Goal: Task Accomplishment & Management: Use online tool/utility

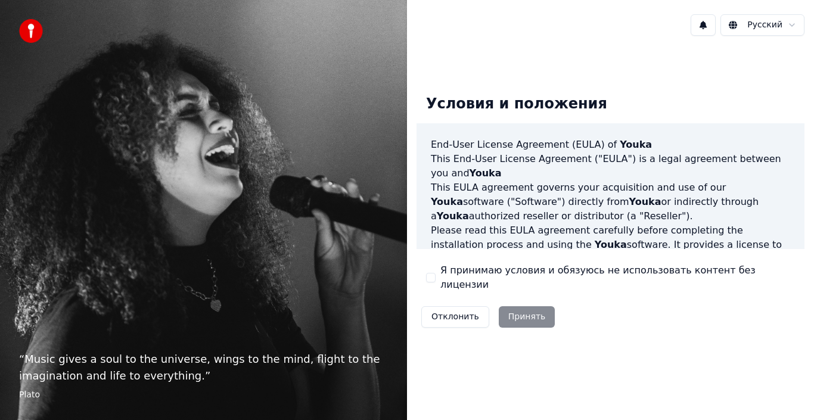
click at [451, 280] on label "Я принимаю условия и обязуюсь не использовать контент без лицензии" at bounding box center [617, 277] width 355 height 29
click at [436, 280] on button "Я принимаю условия и обязуюсь не использовать контент без лицензии" at bounding box center [431, 278] width 10 height 10
click at [516, 316] on button "Принять" at bounding box center [527, 316] width 57 height 21
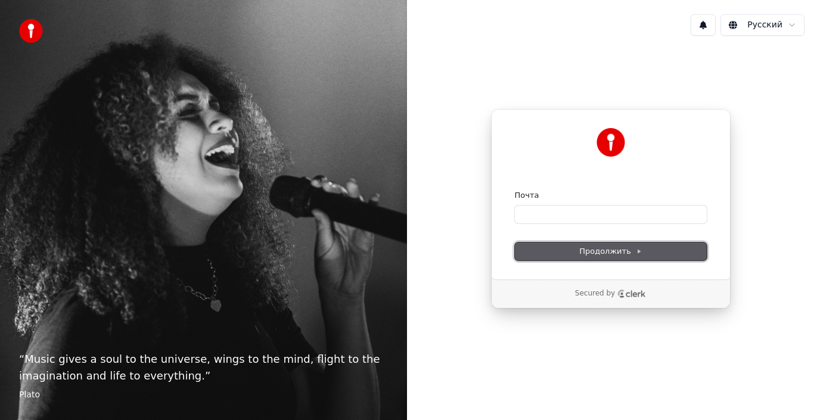
click at [595, 244] on button "Продолжить" at bounding box center [611, 252] width 192 height 18
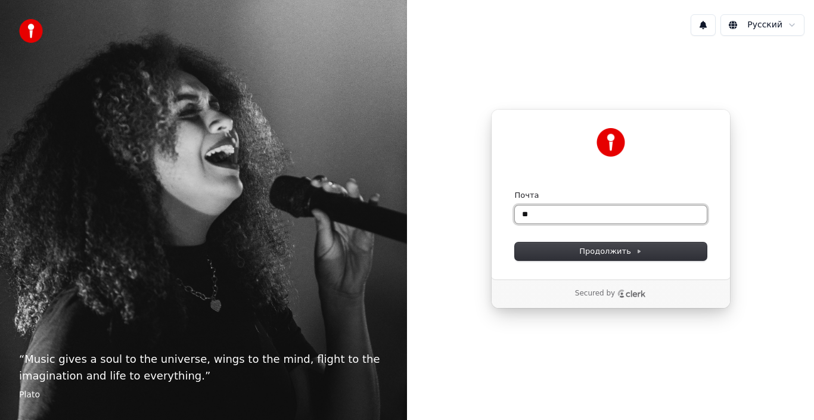
type input "*"
click at [515, 190] on button "submit" at bounding box center [515, 190] width 0 height 0
type input "**********"
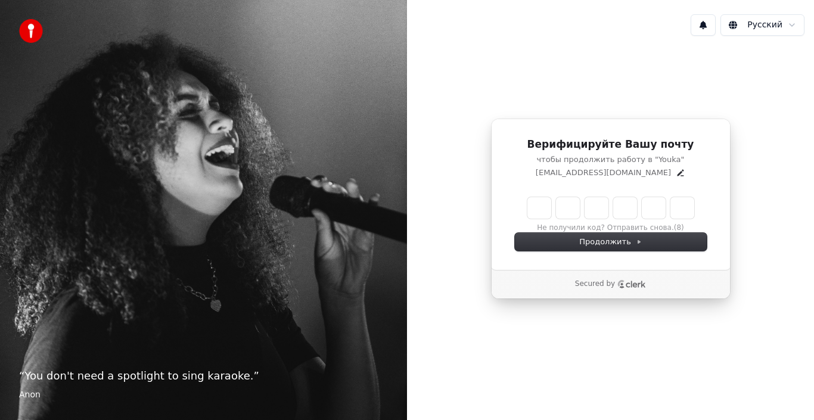
click at [543, 210] on input "Enter verification code" at bounding box center [610, 207] width 167 height 21
type input "******"
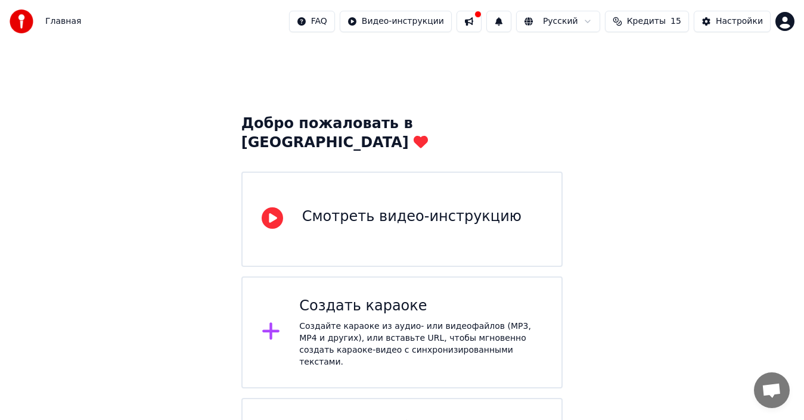
click at [431, 298] on div "Создать караоке Создайте караоке из аудио- или видеофайлов (MP3, MP4 и других),…" at bounding box center [420, 333] width 243 height 72
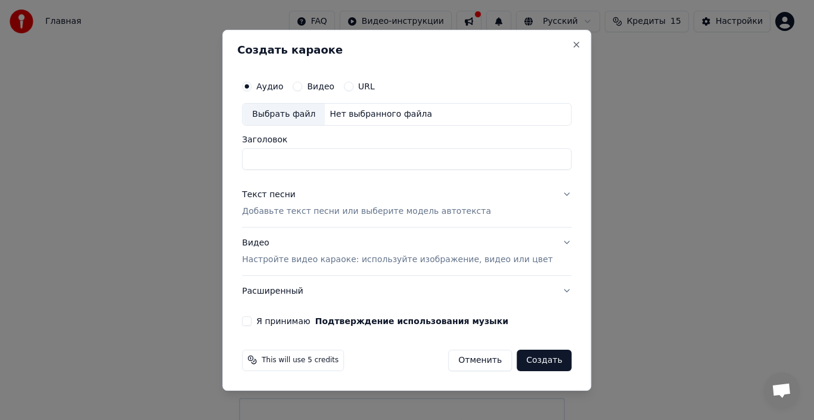
click at [283, 86] on label "Аудио" at bounding box center [269, 86] width 27 height 8
click at [252, 86] on button "Аудио" at bounding box center [247, 87] width 10 height 10
click at [294, 111] on div "Выбрать файл" at bounding box center [284, 114] width 82 height 21
click at [302, 113] on div "Выбрать файл" at bounding box center [284, 114] width 82 height 21
click at [286, 113] on div "Выбрать файл" at bounding box center [284, 114] width 82 height 21
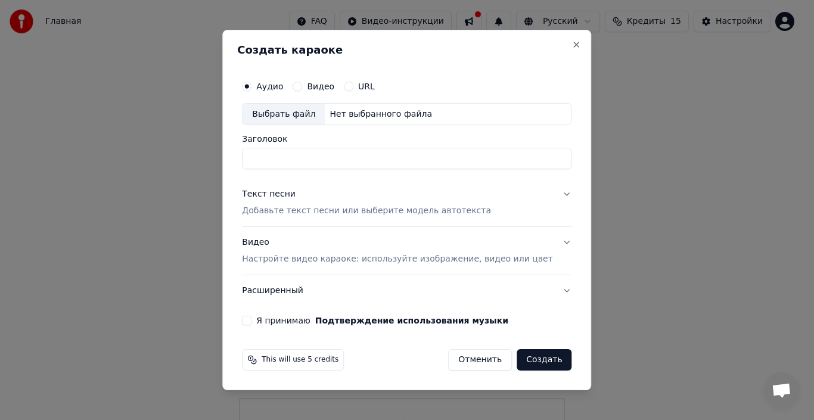
type input "**********"
click at [297, 210] on p "Добавьте текст песни или выберите модель автотекста" at bounding box center [366, 212] width 249 height 12
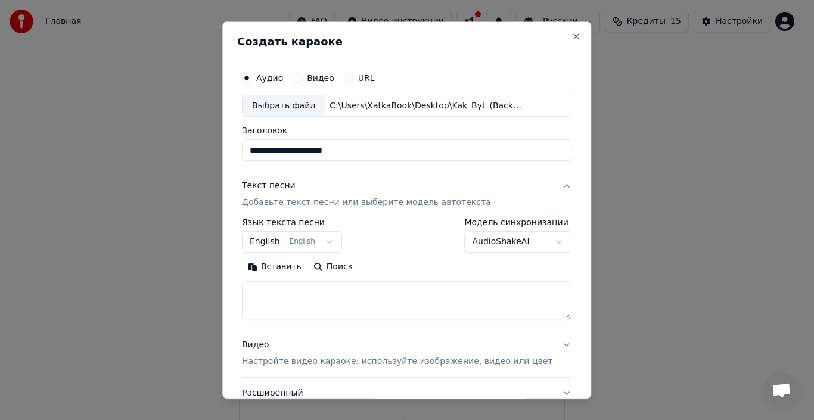
click at [331, 238] on button "English English" at bounding box center [292, 241] width 100 height 21
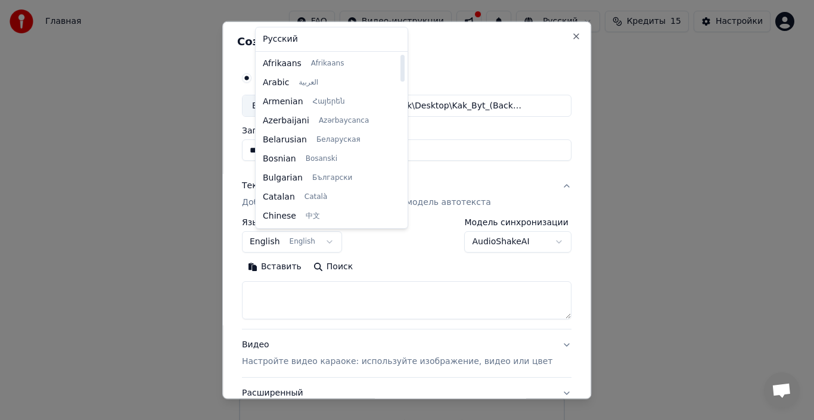
click at [387, 277] on div at bounding box center [407, 210] width 814 height 420
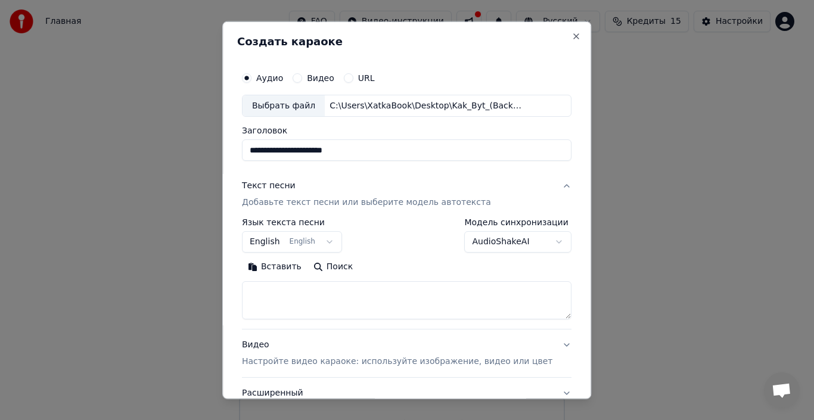
click at [327, 239] on button "English English" at bounding box center [292, 241] width 100 height 21
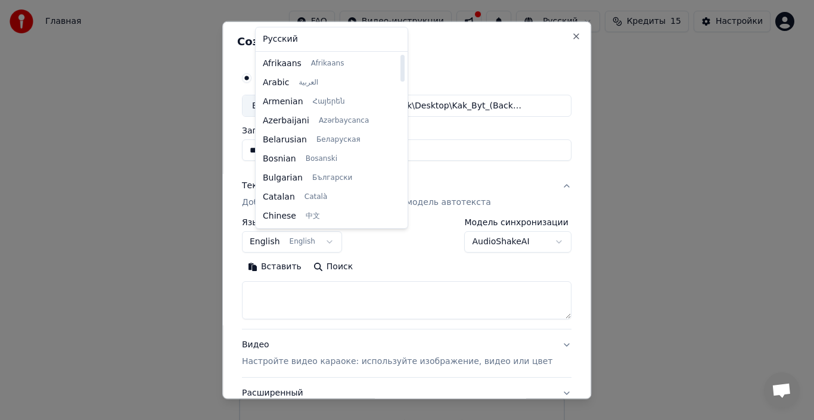
select select "**"
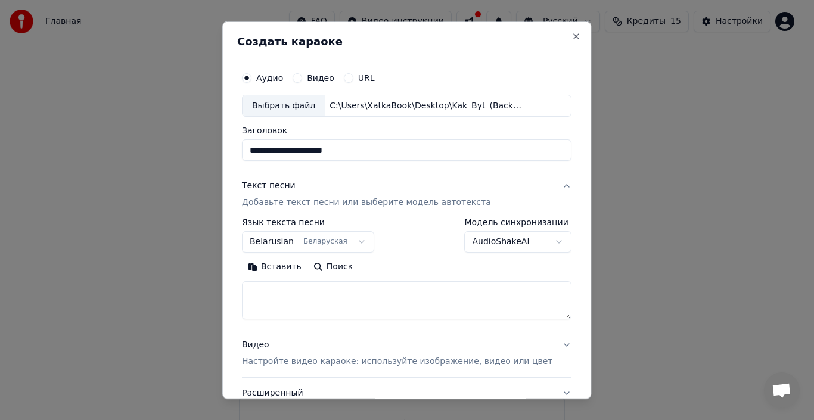
click at [333, 263] on button "Поиск" at bounding box center [333, 266] width 51 height 19
click at [316, 300] on textarea at bounding box center [407, 300] width 330 height 38
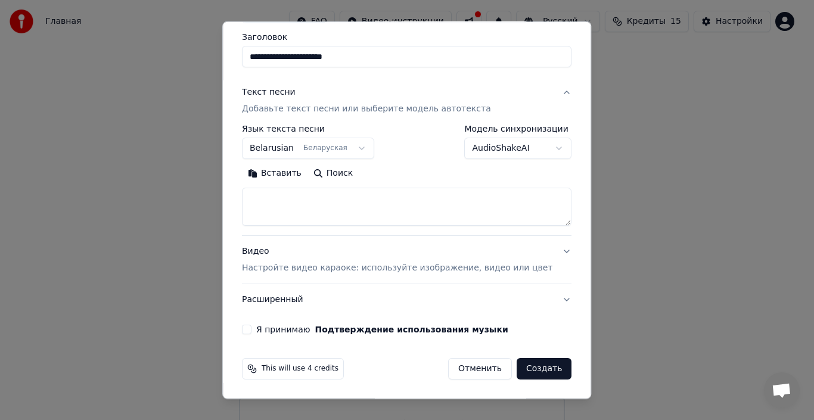
click at [289, 166] on button "Вставить" at bounding box center [275, 173] width 66 height 19
type textarea "**********"
click at [343, 170] on button "Очистить" at bounding box center [327, 173] width 67 height 19
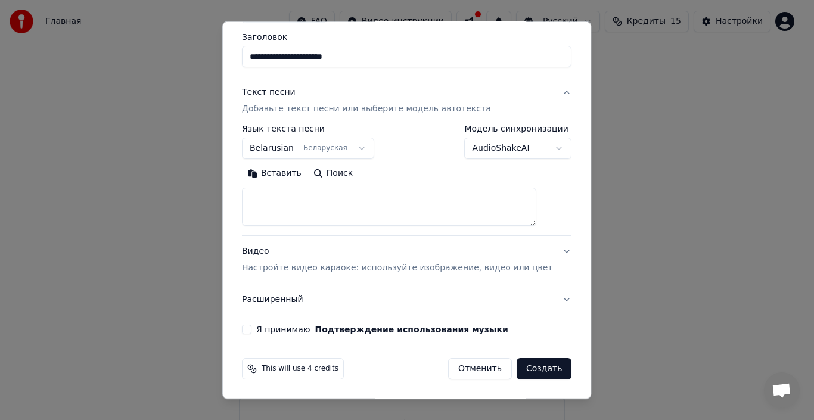
click at [346, 169] on button "Поиск" at bounding box center [333, 173] width 51 height 19
click at [347, 207] on textarea at bounding box center [389, 207] width 294 height 38
click at [311, 194] on textarea at bounding box center [389, 207] width 294 height 38
click at [291, 182] on button "Вставить" at bounding box center [275, 173] width 66 height 19
type textarea "**********"
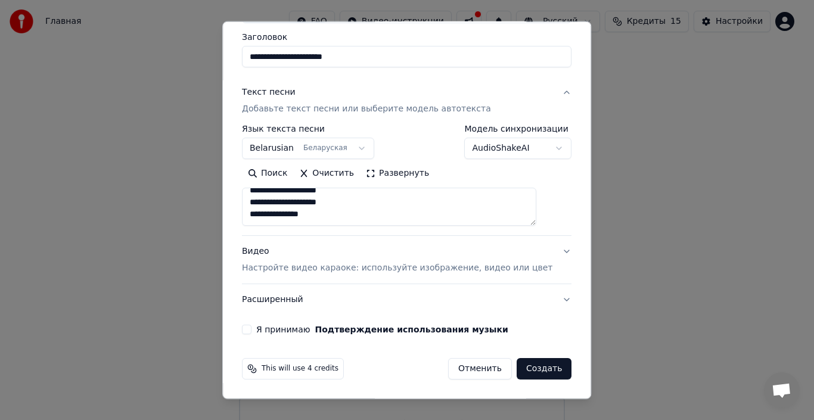
scroll to position [32, 0]
click at [340, 173] on button "Очистить" at bounding box center [327, 173] width 67 height 19
click at [310, 201] on textarea at bounding box center [389, 207] width 294 height 38
paste textarea "**********"
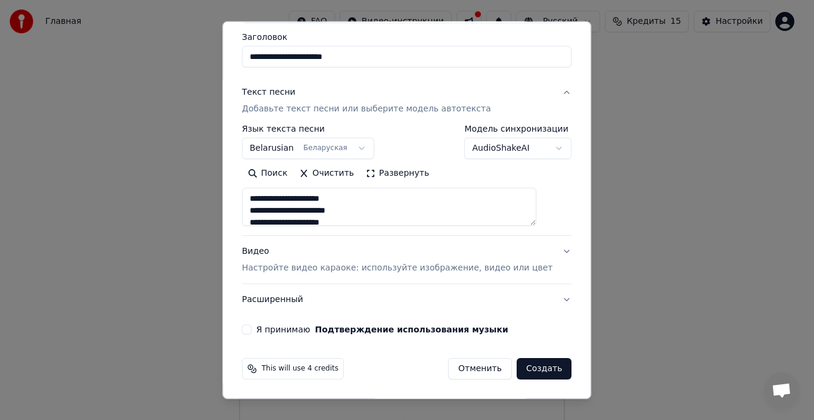
type textarea "**********"
click at [322, 334] on label "Я принимаю Подтверждение использования музыки" at bounding box center [382, 329] width 252 height 8
click at [252, 334] on button "Я принимаю Подтверждение использования музыки" at bounding box center [247, 330] width 10 height 10
click at [519, 367] on button "Создать" at bounding box center [544, 368] width 55 height 21
select select "**"
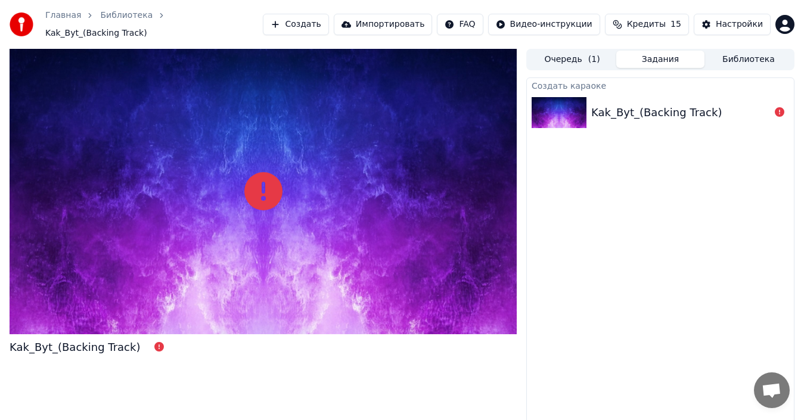
click at [638, 104] on div "Kak_Byt_(Backing Track)" at bounding box center [656, 112] width 131 height 17
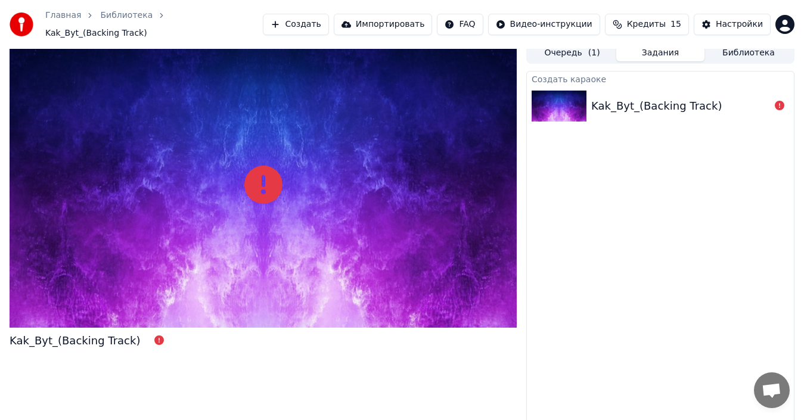
scroll to position [8, 0]
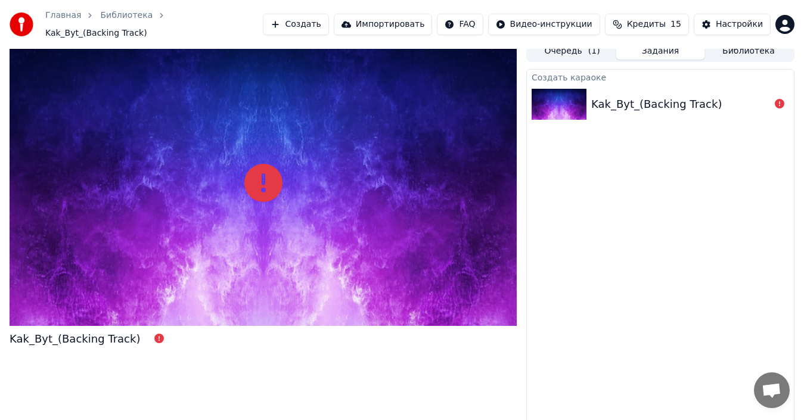
click at [45, 331] on div "Kak_Byt_(Backing Track)" at bounding box center [75, 339] width 131 height 17
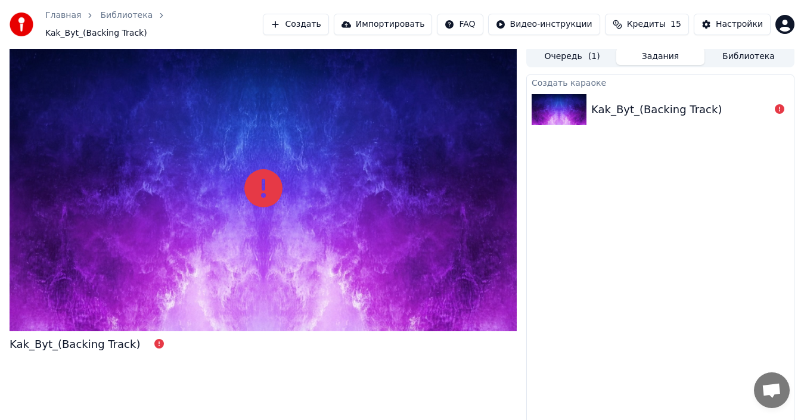
scroll to position [0, 0]
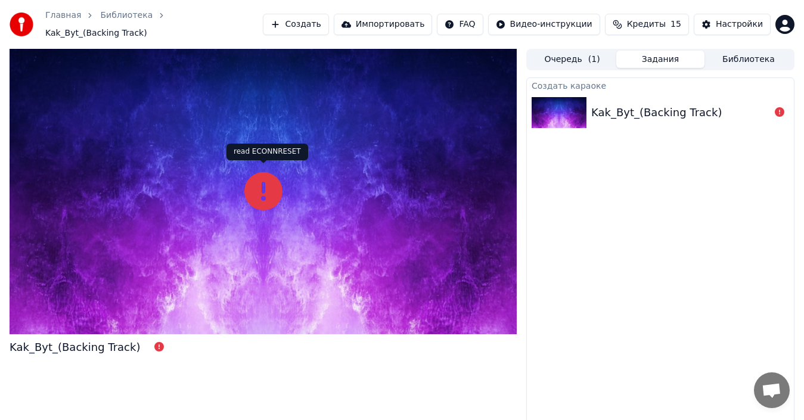
click at [268, 195] on icon at bounding box center [263, 191] width 38 height 38
click at [275, 190] on icon at bounding box center [263, 191] width 38 height 38
click at [749, 53] on button "Библиотека" at bounding box center [749, 59] width 88 height 17
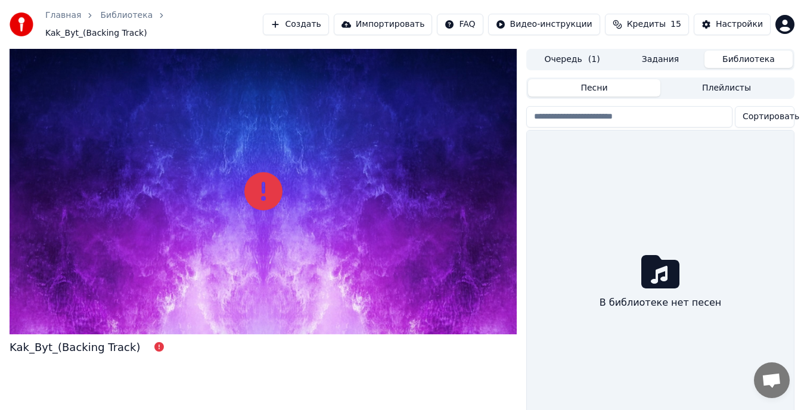
click at [663, 55] on button "Задания" at bounding box center [660, 59] width 88 height 17
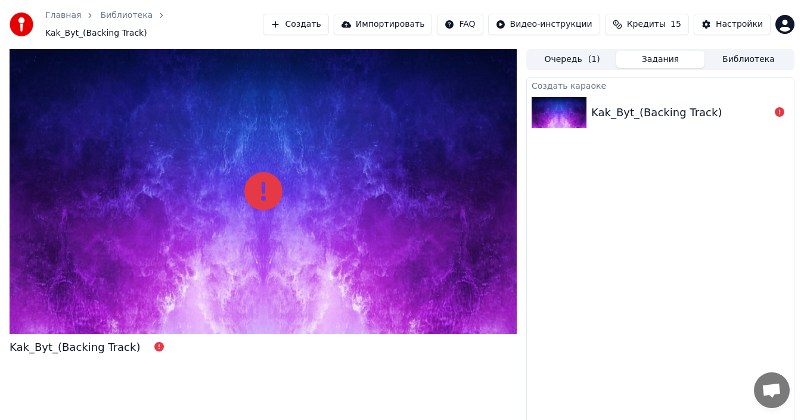
click at [573, 55] on button "Очередь ( 1 )" at bounding box center [572, 59] width 88 height 17
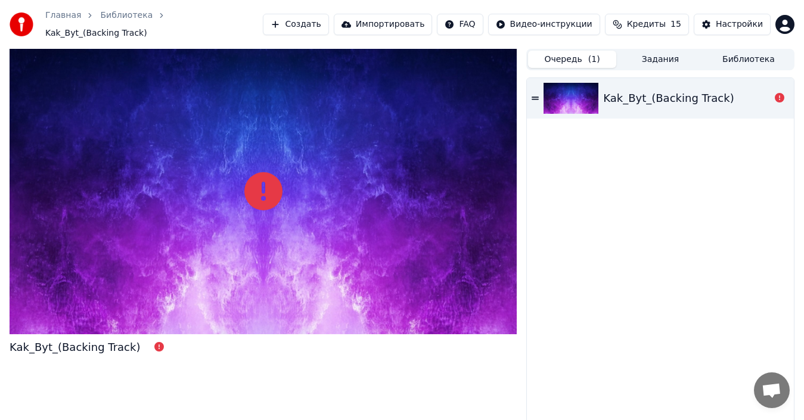
click at [625, 90] on div "Kak_Byt_(Backing Track)" at bounding box center [668, 98] width 131 height 17
click at [535, 94] on icon at bounding box center [535, 98] width 7 height 8
